Goal: Information Seeking & Learning: Understand process/instructions

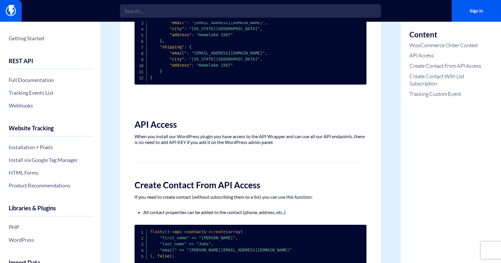
scroll to position [139, 0]
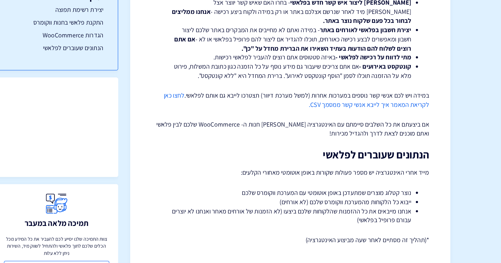
scroll to position [974, 0]
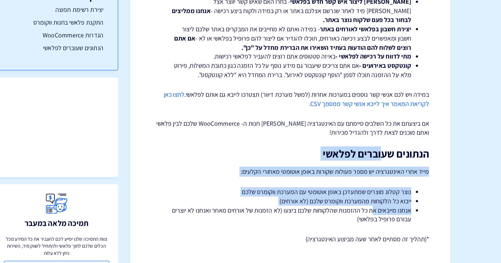
drag, startPoint x: 381, startPoint y: 163, endPoint x: 373, endPoint y: 203, distance: 40.9
click at [373, 217] on li "אנחנו מייבאים את כל ההזמנות שהלקוחות שלכם ביצעו (לא הזמנות של אורחים מאחר ואנחנ…" at bounding box center [305, 224] width 197 height 15
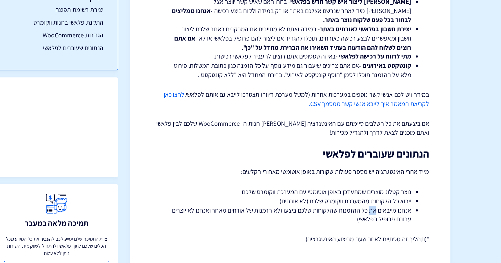
click at [373, 217] on li "אנחנו מייבאים את כל ההזמנות שהלקוחות שלכם ביצעו (לא הזמנות של אורחים מאחר ואנחנ…" at bounding box center [305, 224] width 197 height 15
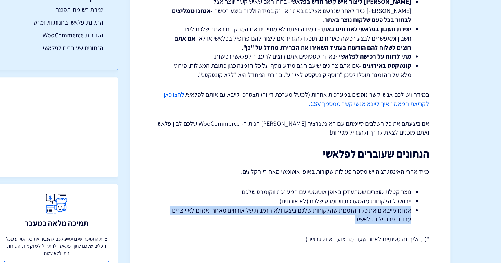
click at [373, 217] on li "אנחנו מייבאים את כל ההזמנות שהלקוחות שלכם ביצעו (לא הזמנות של אורחים מאחר ואנחנ…" at bounding box center [305, 224] width 197 height 15
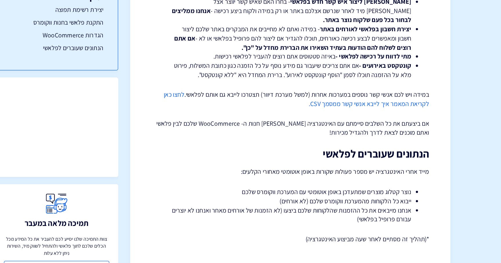
click at [375, 209] on li "ייבוא כל הלקוחות מהמערכת ווקומרס שלכם (לא אורחים)" at bounding box center [305, 213] width 197 height 8
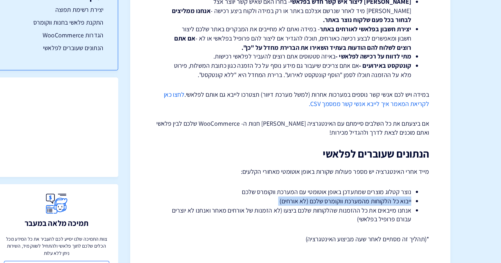
click at [375, 209] on li "ייבוא כל הלקוחות מהמערכת ווקומרס שלכם (לא אורחים)" at bounding box center [305, 213] width 197 height 8
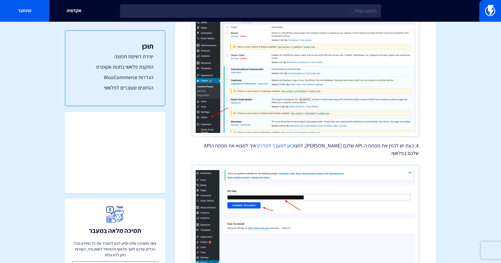
scroll to position [497, 0]
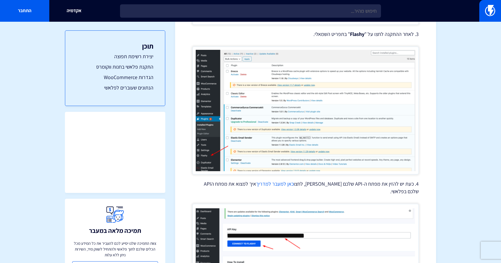
click at [442, 102] on section "מרכז תמיכה אינטגרציות חיבור פלאשי לחנות (WooCommerce (WordPress אם אתם משתמשים …" at bounding box center [250, 141] width 501 height 1235
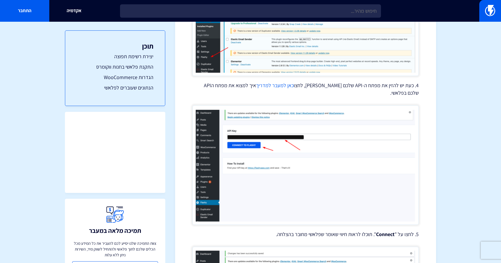
click at [442, 102] on section "מרכז תמיכה אינטגרציות חיבור פלאשי לחנות (WooCommerce (WordPress אם אתם משתמשים …" at bounding box center [250, 43] width 501 height 1235
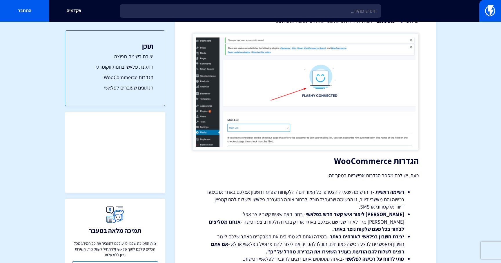
scroll to position [768, 0]
